Goal: Information Seeking & Learning: Check status

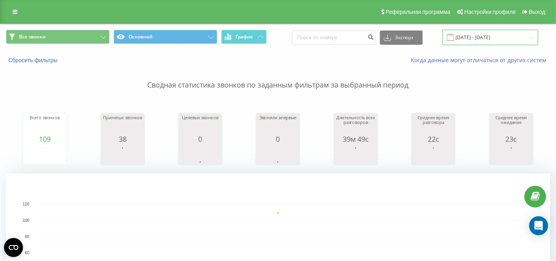
click at [481, 41] on input "19.09.2025 - 19.09.2025" at bounding box center [490, 37] width 96 height 15
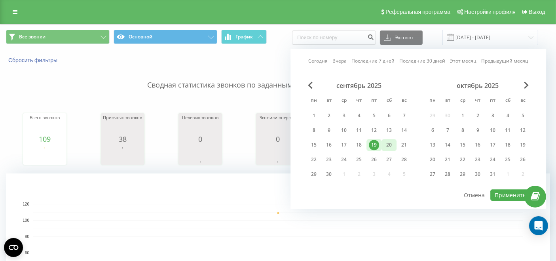
click at [386, 147] on div "20" at bounding box center [389, 145] width 10 height 10
click at [514, 192] on button "Применить" at bounding box center [510, 194] width 40 height 11
type input "[DATE] - [DATE]"
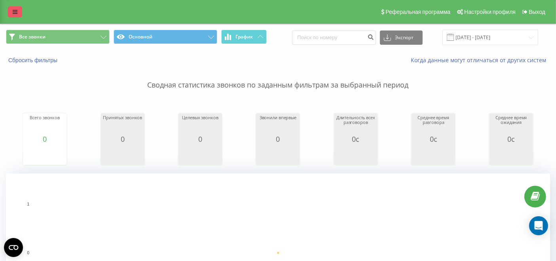
click at [16, 15] on link at bounding box center [15, 11] width 14 height 11
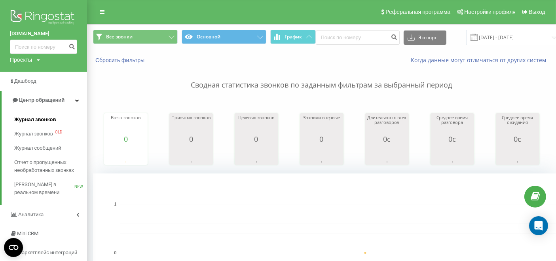
click at [53, 115] on span "Журнал звонков" at bounding box center [35, 119] width 42 height 8
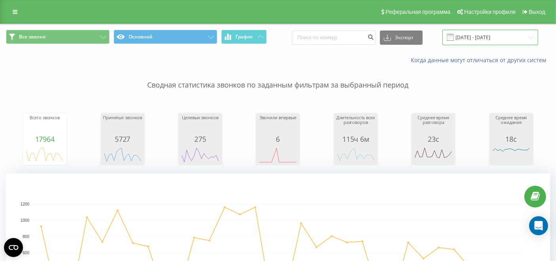
click at [490, 40] on input "[DATE] - [DATE]" at bounding box center [490, 37] width 96 height 15
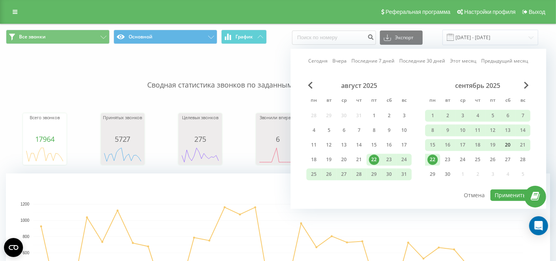
click at [505, 142] on div "20" at bounding box center [507, 145] width 10 height 10
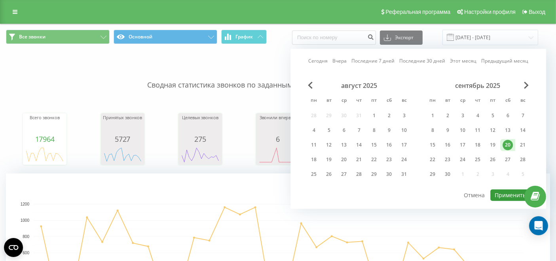
click at [507, 194] on button "Применить" at bounding box center [510, 194] width 40 height 11
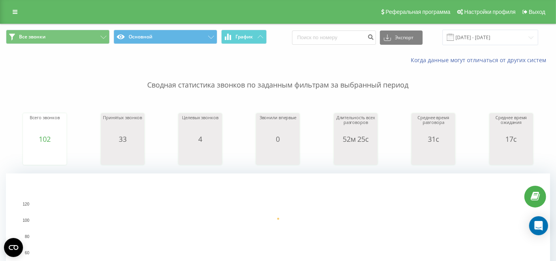
click at [490, 26] on div "Все звонки Основной График Экспорт .csv .xls .xlsx [DATE] - [DATE]" at bounding box center [277, 37] width 555 height 26
click at [492, 33] on input "[DATE] - [DATE]" at bounding box center [490, 37] width 96 height 15
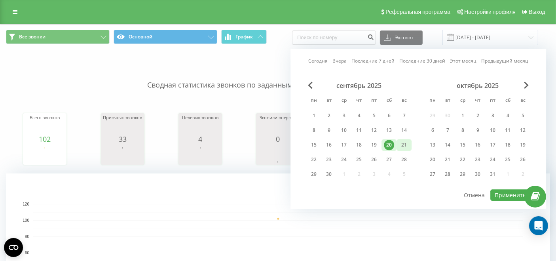
click at [407, 144] on div "21" at bounding box center [404, 145] width 10 height 10
click at [508, 192] on button "Применить" at bounding box center [510, 194] width 40 height 11
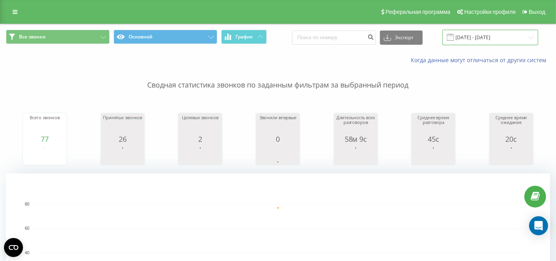
click at [491, 36] on input "[DATE] - [DATE]" at bounding box center [490, 37] width 96 height 15
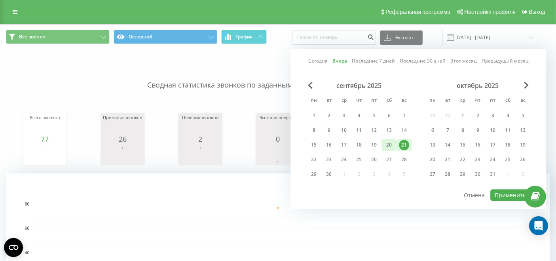
click at [385, 143] on div "20" at bounding box center [389, 145] width 10 height 10
click at [497, 191] on button "Применить" at bounding box center [510, 194] width 40 height 11
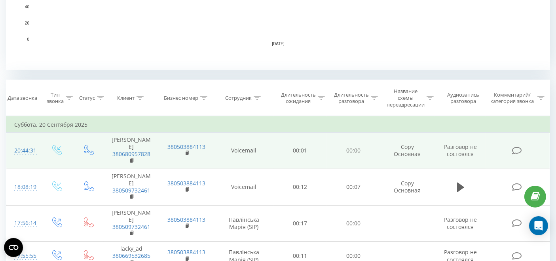
scroll to position [263, 0]
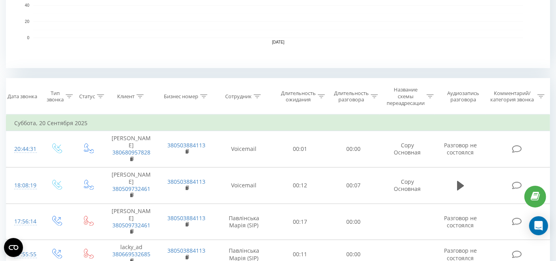
click at [68, 99] on div "Тип звонка" at bounding box center [60, 96] width 26 height 13
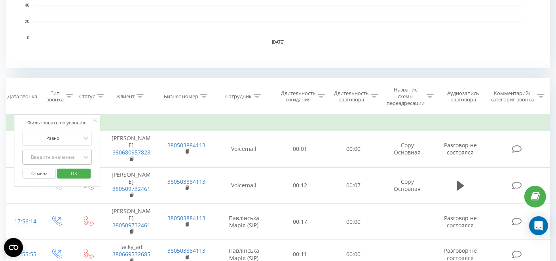
click at [71, 160] on div "Введите значение" at bounding box center [53, 157] width 58 height 12
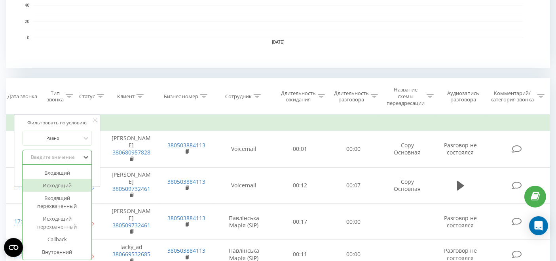
click at [59, 179] on div "Исходящий" at bounding box center [57, 185] width 69 height 13
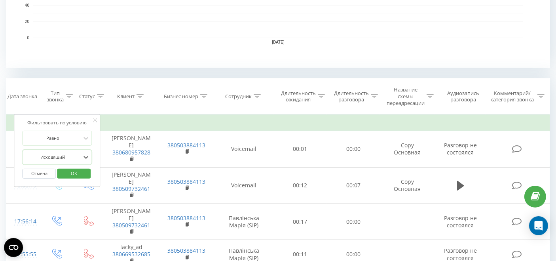
click at [63, 169] on span "OK" at bounding box center [74, 173] width 22 height 12
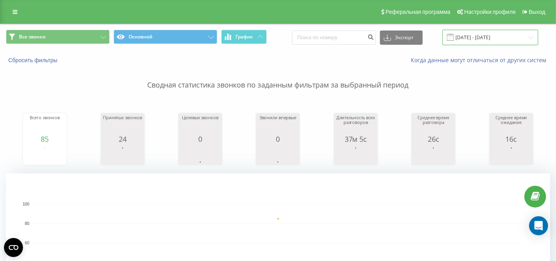
click at [476, 38] on input "[DATE] - [DATE]" at bounding box center [490, 37] width 96 height 15
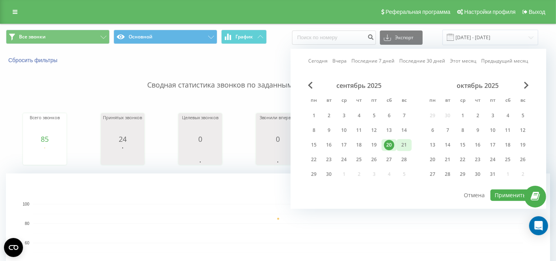
click at [403, 146] on div "21" at bounding box center [404, 145] width 10 height 10
click at [513, 193] on button "Применить" at bounding box center [510, 194] width 40 height 11
type input "[DATE] - [DATE]"
